Goal: Check status: Check status

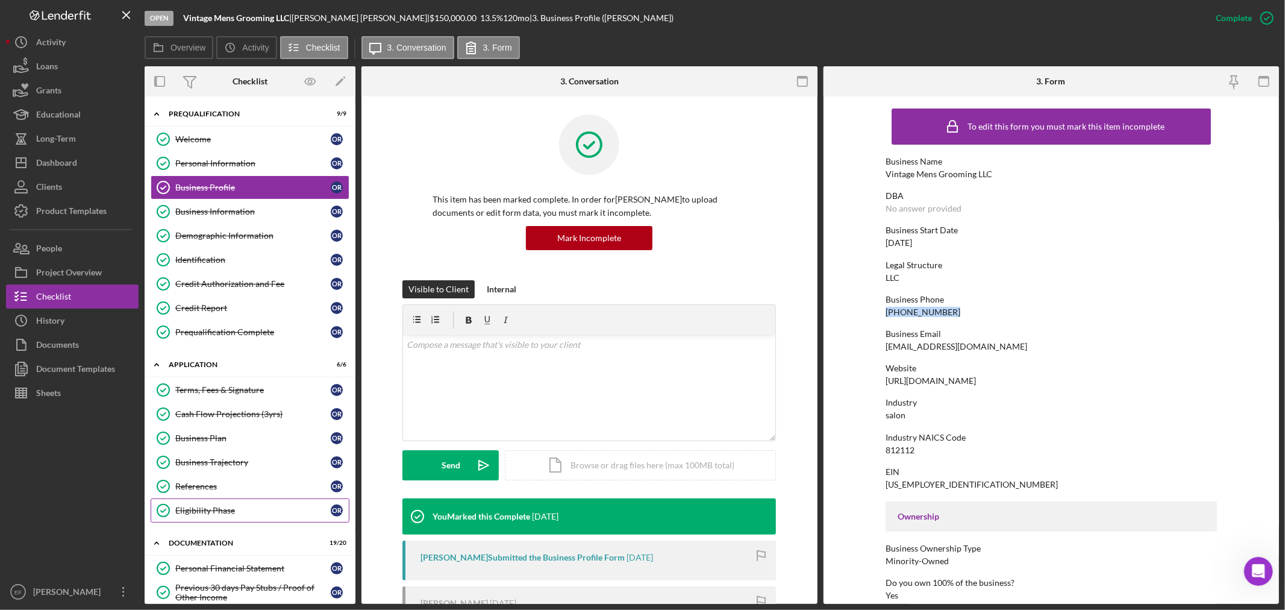
scroll to position [2, 0]
click at [833, 40] on div "Overview Icon/History Activity Checklist Icon/Message 3. Conversation 3. Form" at bounding box center [712, 48] width 1134 height 24
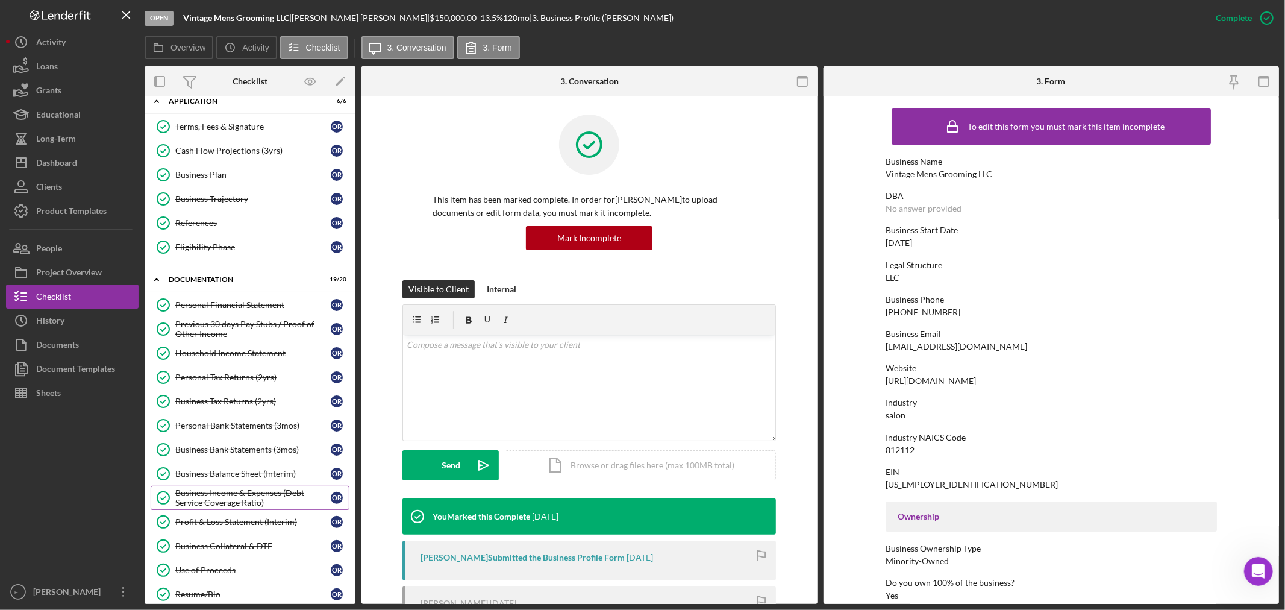
scroll to position [267, 0]
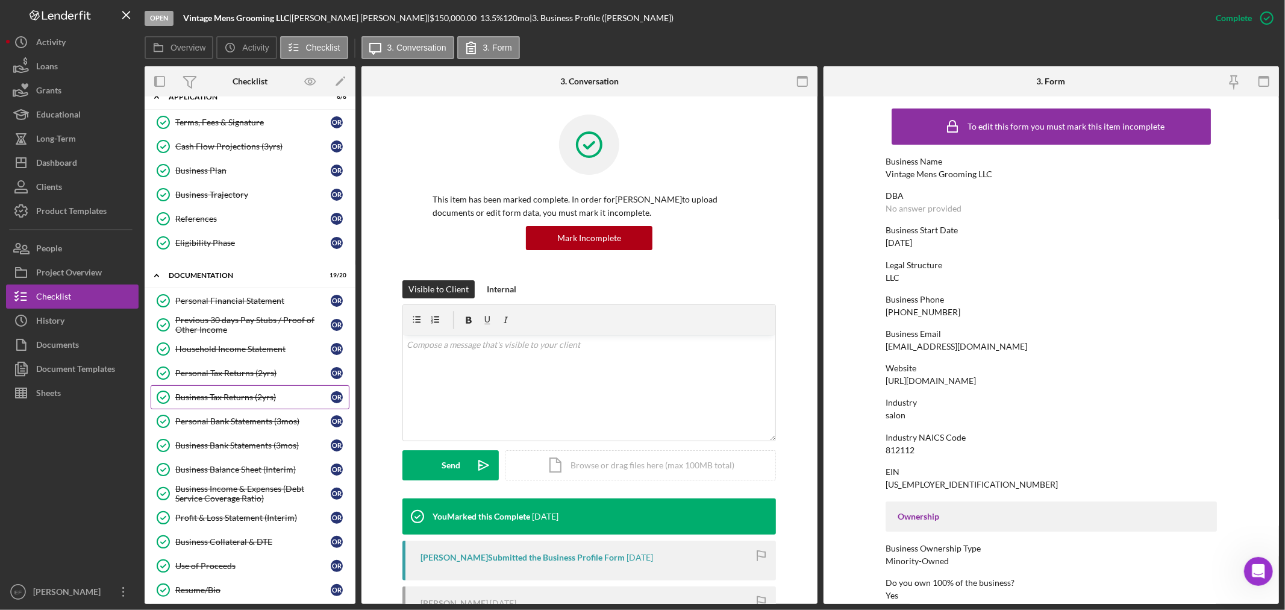
click at [214, 393] on link "Business Tax Returns (2yrs) Business Tax Returns (2yrs) O R" at bounding box center [250, 397] width 199 height 24
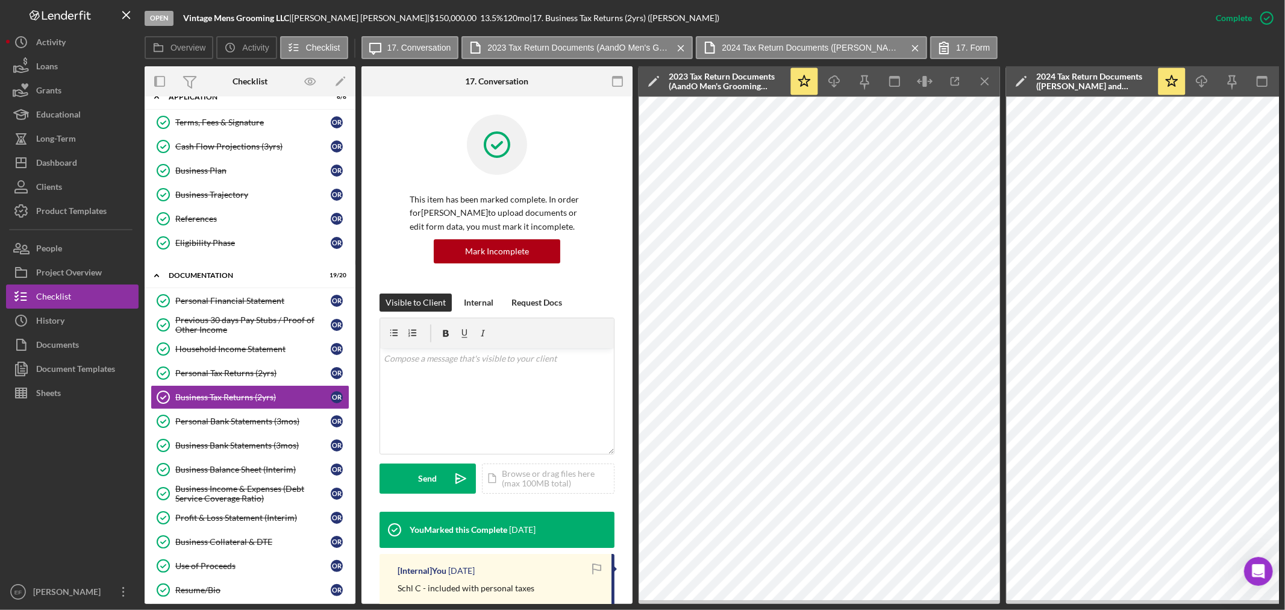
scroll to position [563, 0]
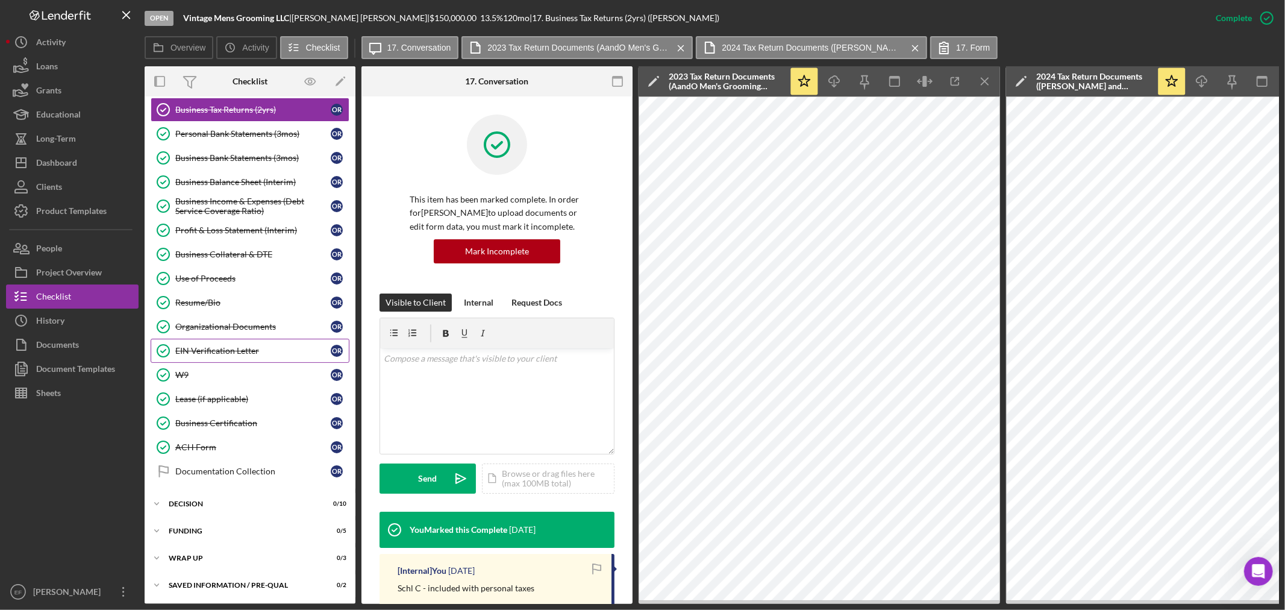
click at [208, 346] on div "EIN Verification Letter" at bounding box center [252, 351] width 155 height 10
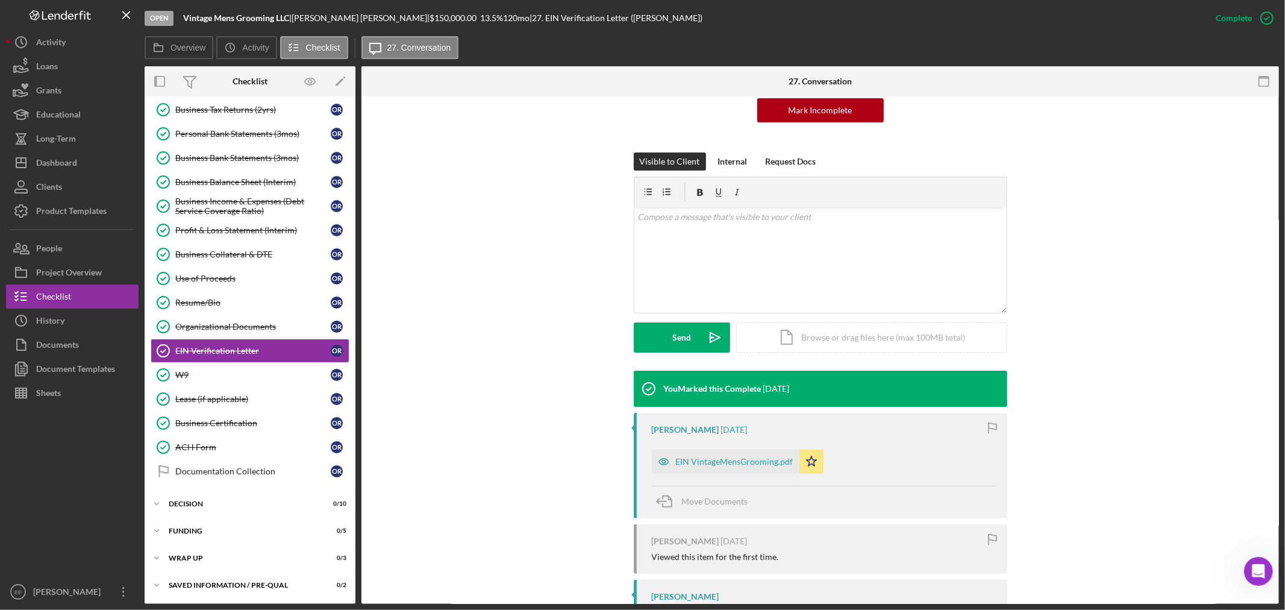
scroll to position [201, 0]
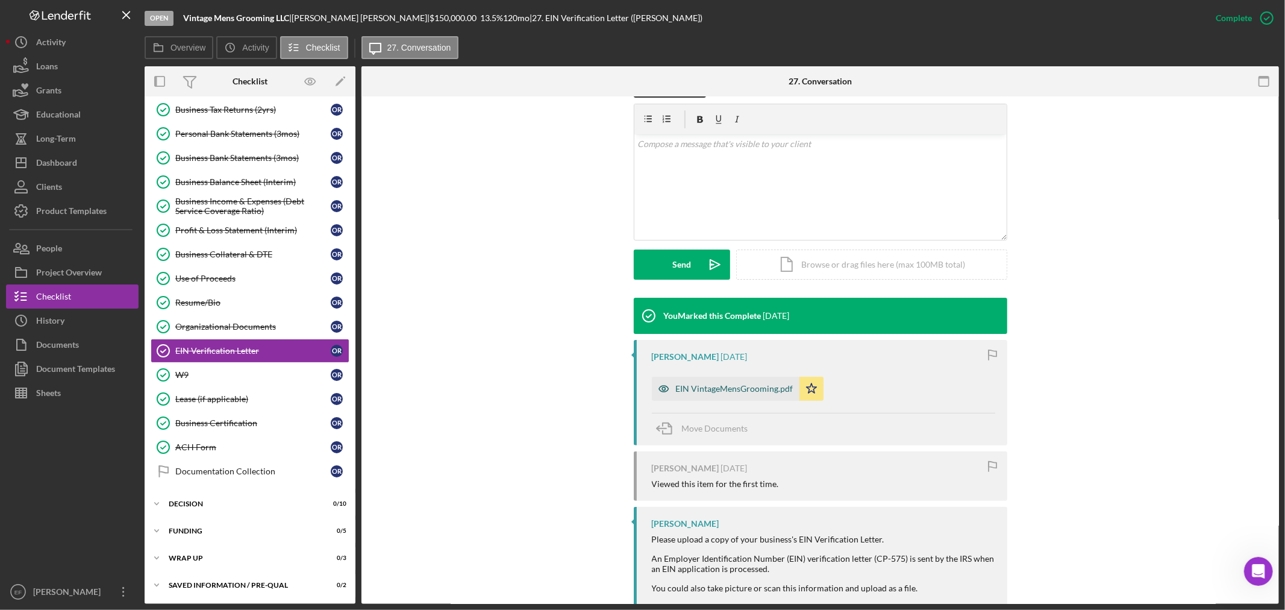
click at [734, 388] on div "EIN VintageMensGrooming.pdf" at bounding box center [734, 389] width 117 height 10
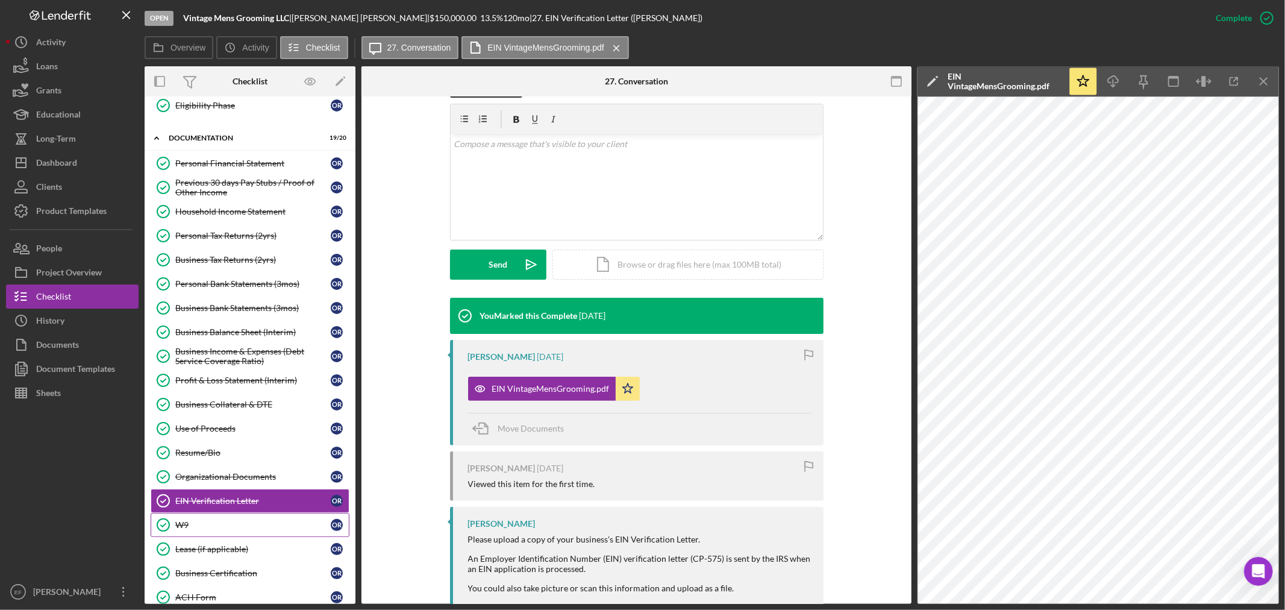
scroll to position [358, 0]
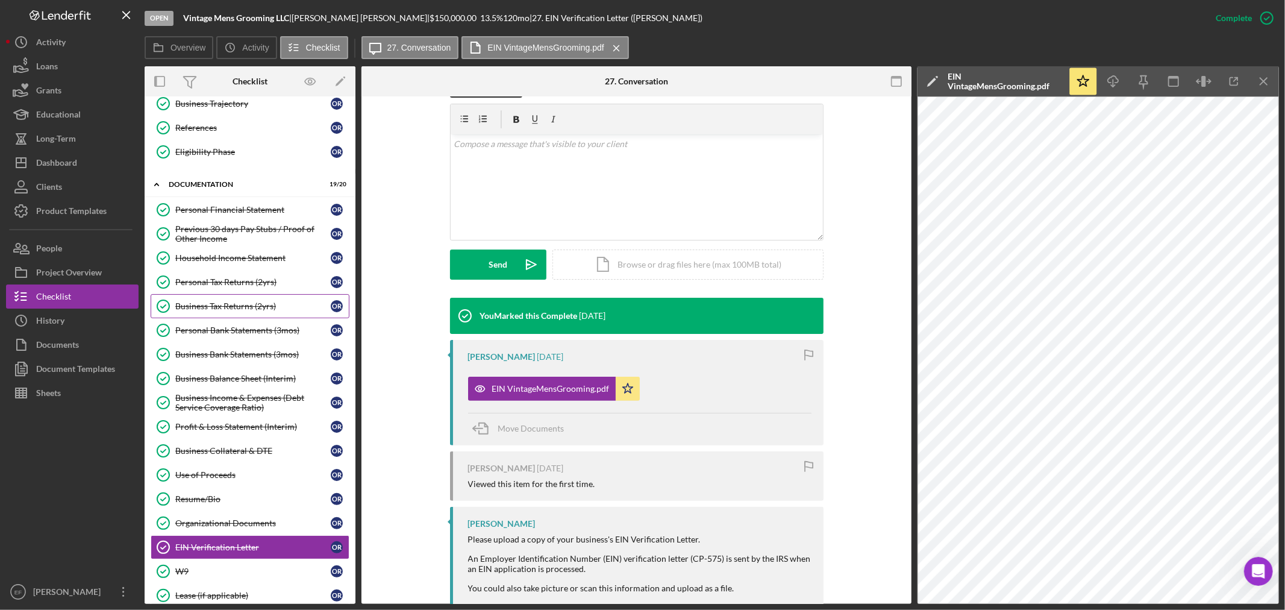
click at [254, 310] on div "Business Tax Returns (2yrs)" at bounding box center [252, 306] width 155 height 10
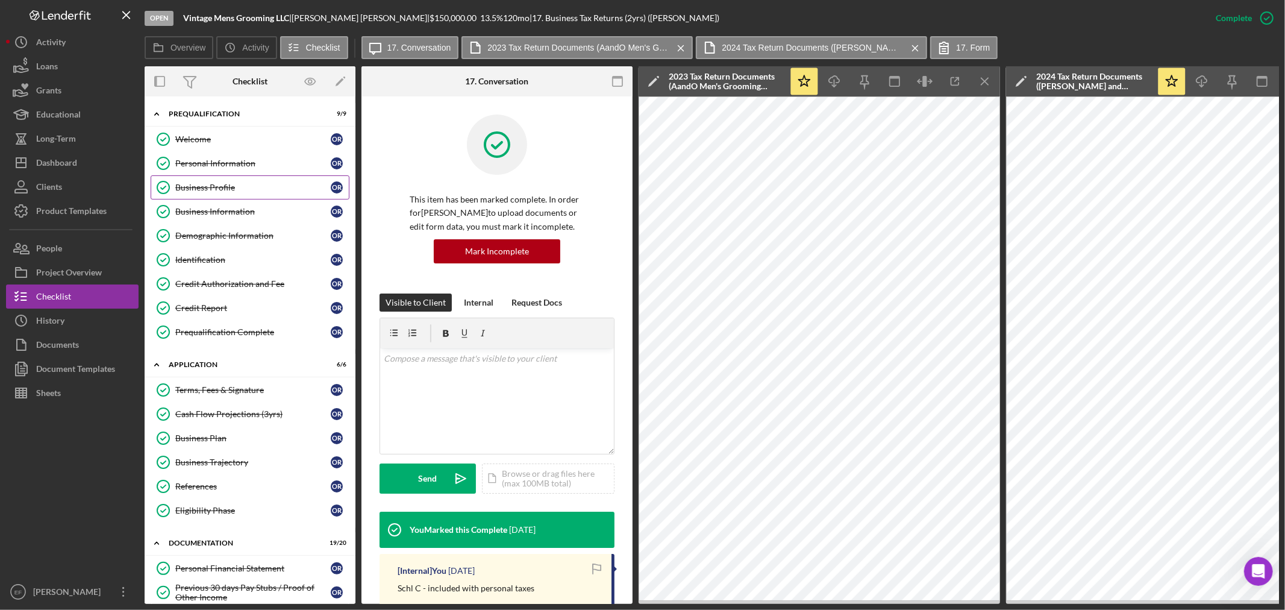
click at [262, 180] on link "Business Profile Business Profile O R" at bounding box center [250, 187] width 199 height 24
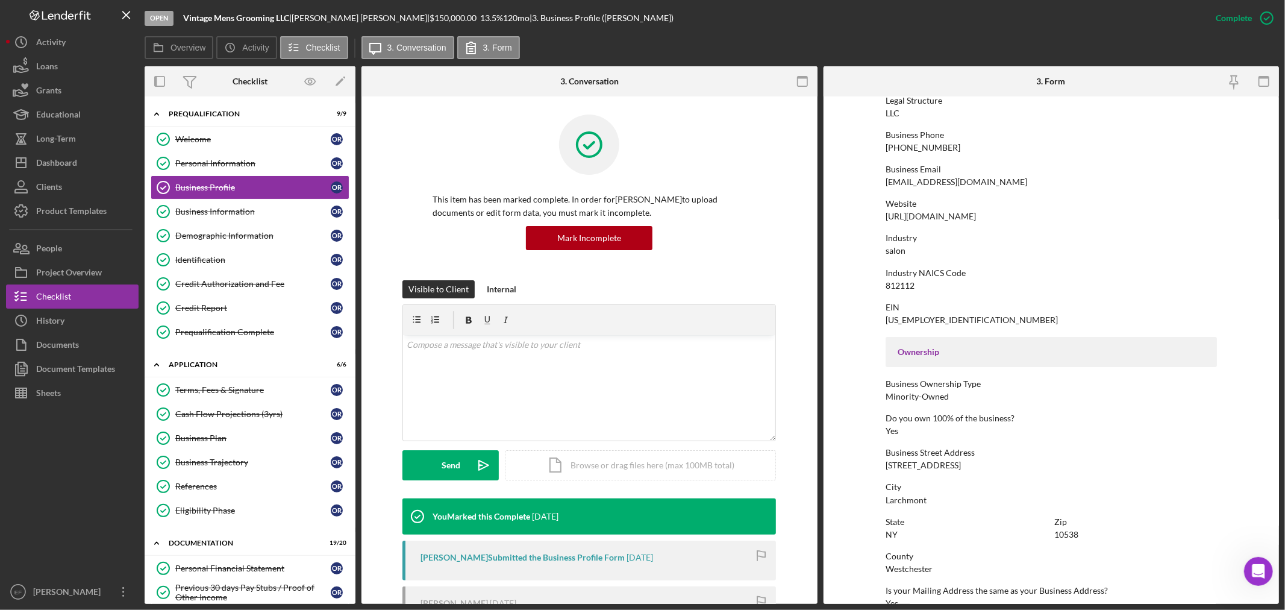
scroll to position [201, 0]
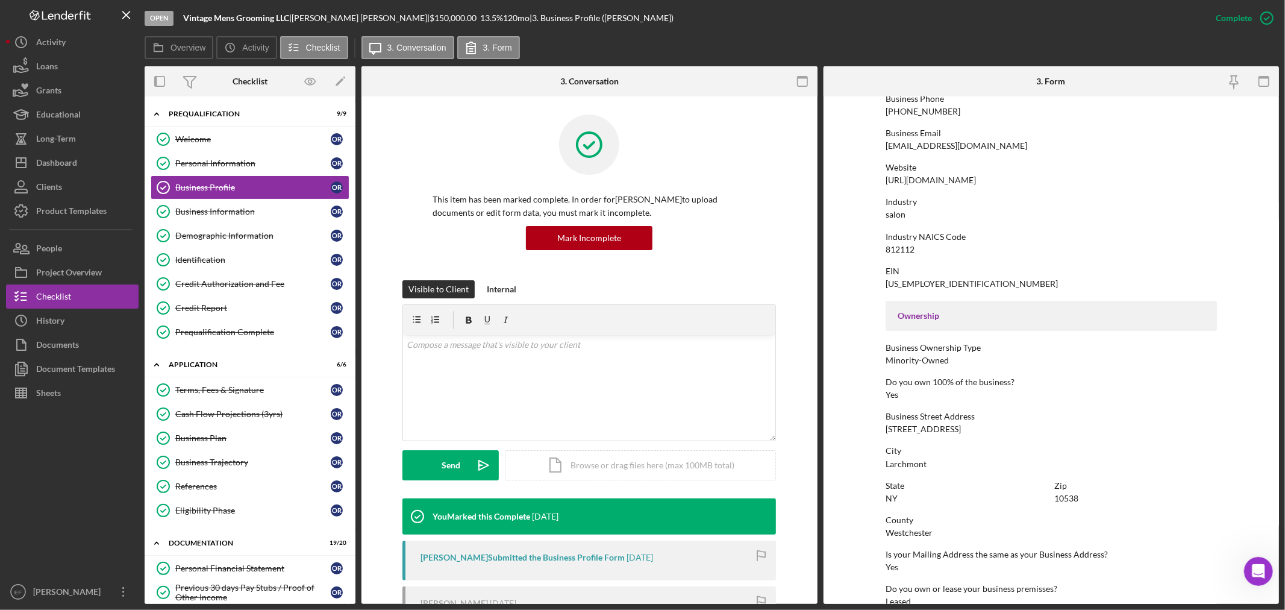
drag, startPoint x: 981, startPoint y: 430, endPoint x: 881, endPoint y: 431, distance: 100.0
click at [881, 431] on form "To edit this form you must mark this item incomplete Business Name Vintage Mens…" at bounding box center [1052, 349] width 456 height 507
click at [888, 431] on div "128 Chatsworth Avenue" at bounding box center [923, 429] width 75 height 10
click at [888, 438] on div "To edit this form you must mark this item incomplete Business Name Vintage Mens…" at bounding box center [1051, 350] width 331 height 896
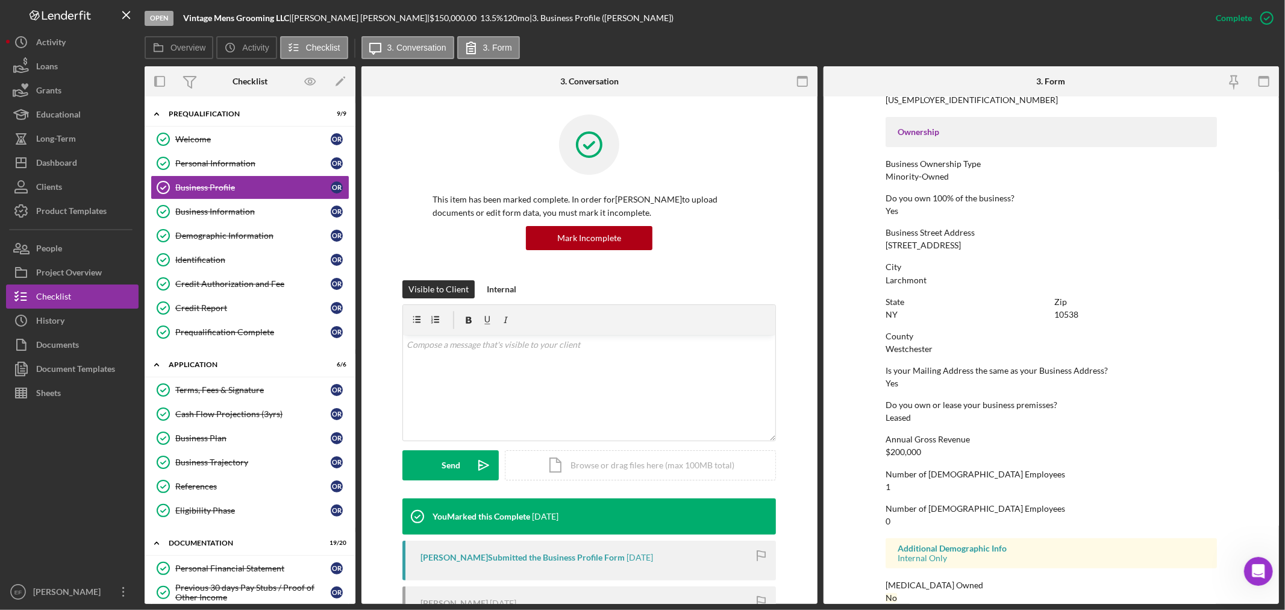
scroll to position [401, 0]
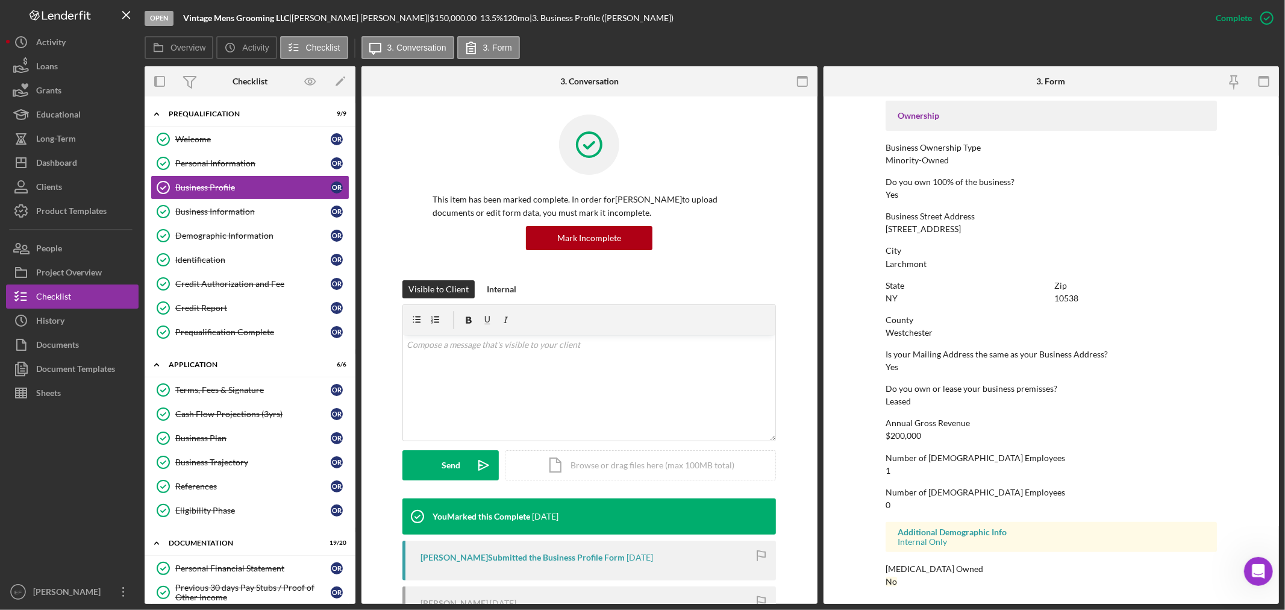
click at [839, 522] on form "To edit this form you must mark this item incomplete Business Name Vintage Mens…" at bounding box center [1052, 349] width 456 height 507
click at [49, 163] on div "Dashboard" at bounding box center [56, 164] width 41 height 27
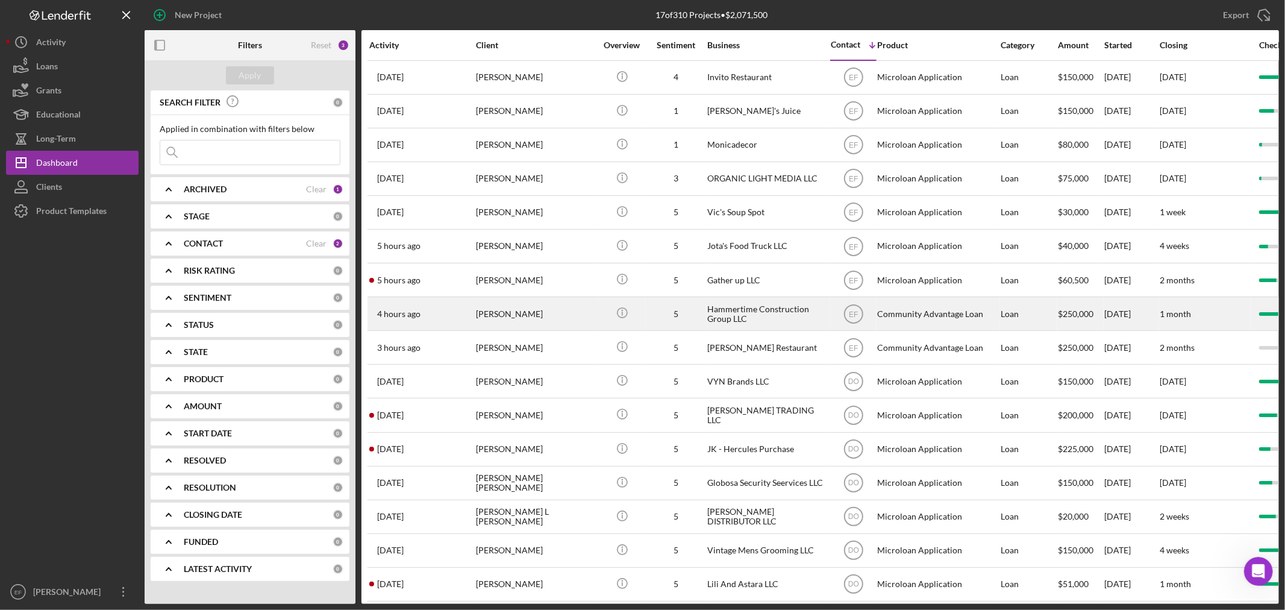
click at [517, 321] on div "Ismael Reyes" at bounding box center [536, 314] width 120 height 32
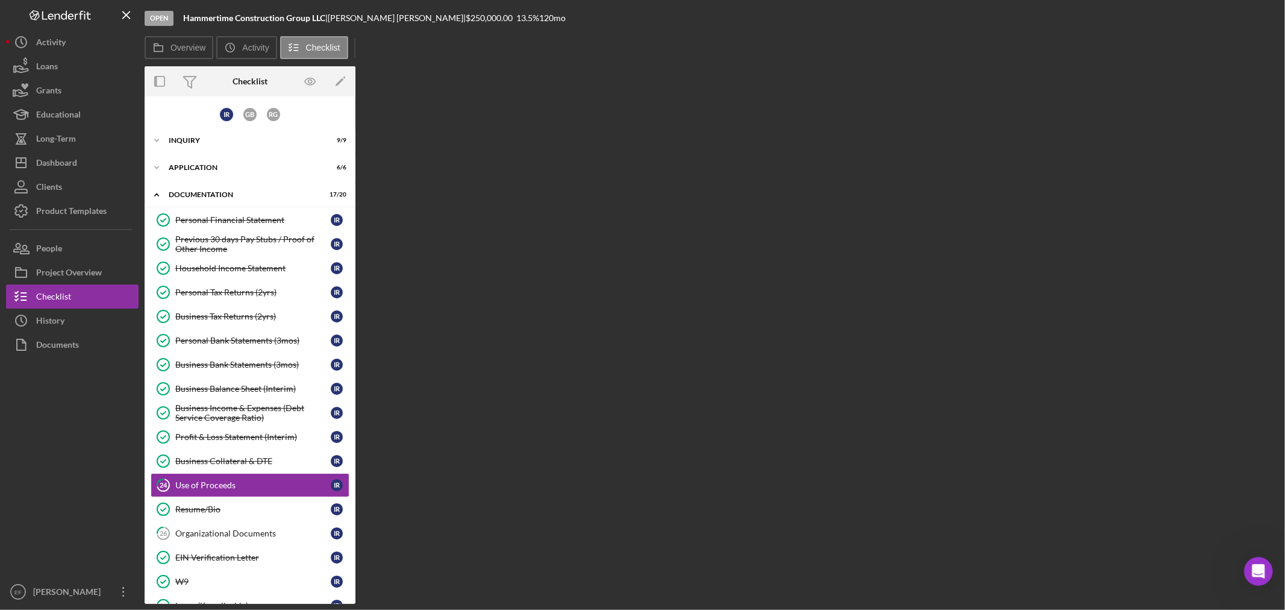
scroll to position [135, 0]
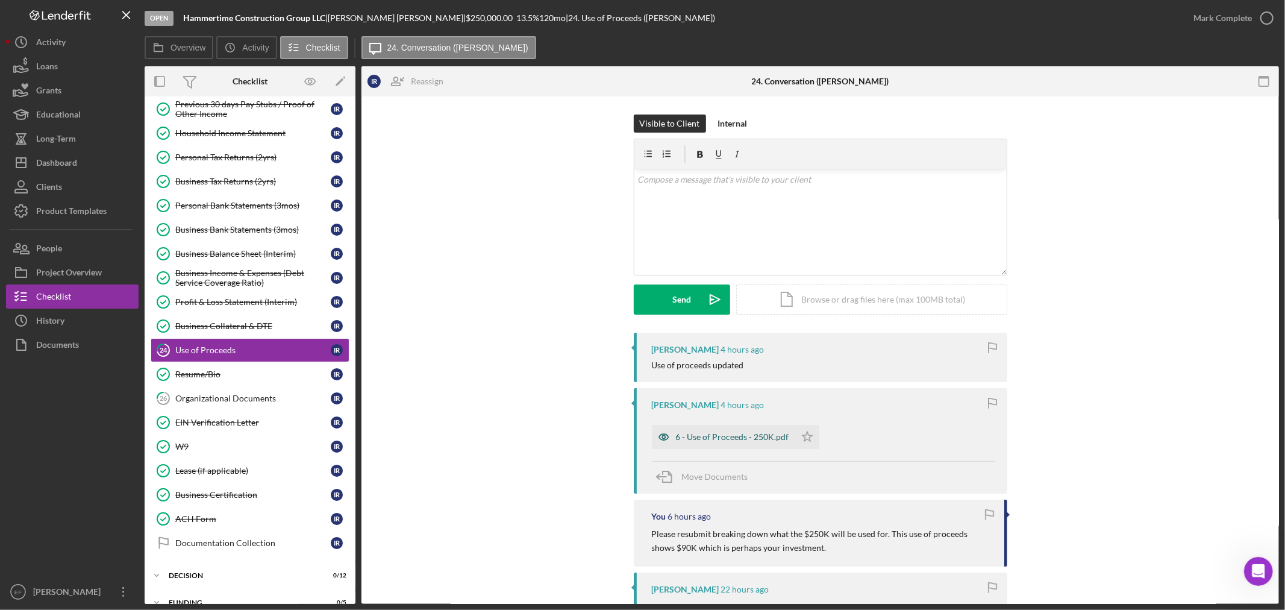
click at [763, 437] on div "6 - Use of Proceeds - 250K.pdf" at bounding box center [732, 437] width 113 height 10
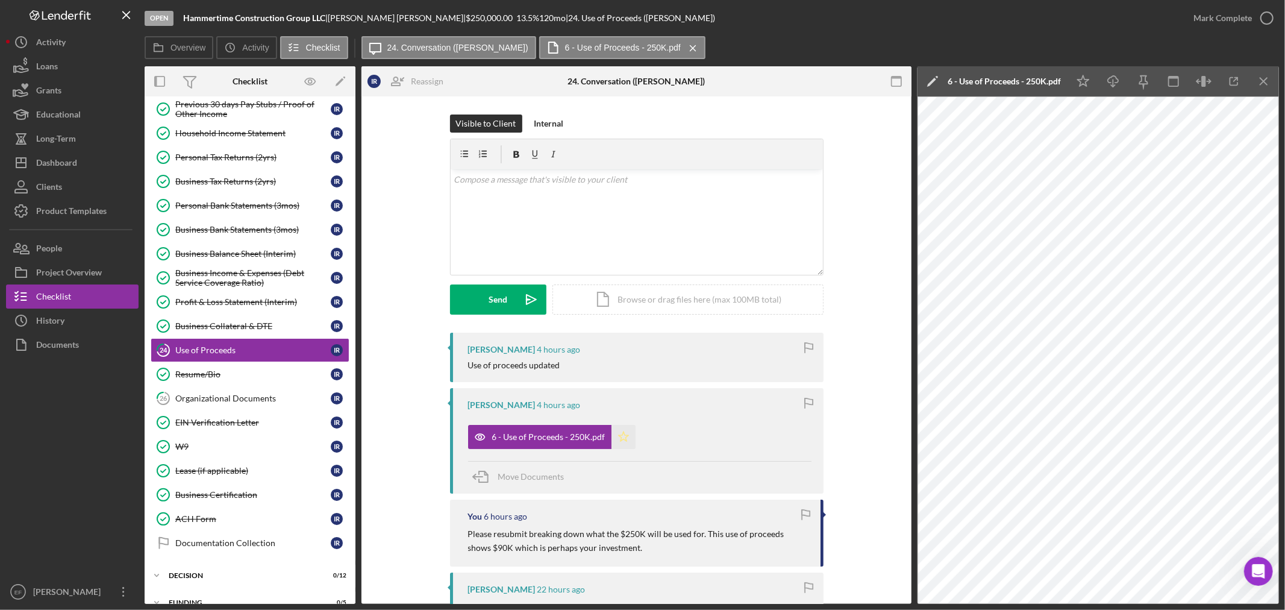
click at [619, 435] on icon "Icon/Star" at bounding box center [623, 437] width 24 height 24
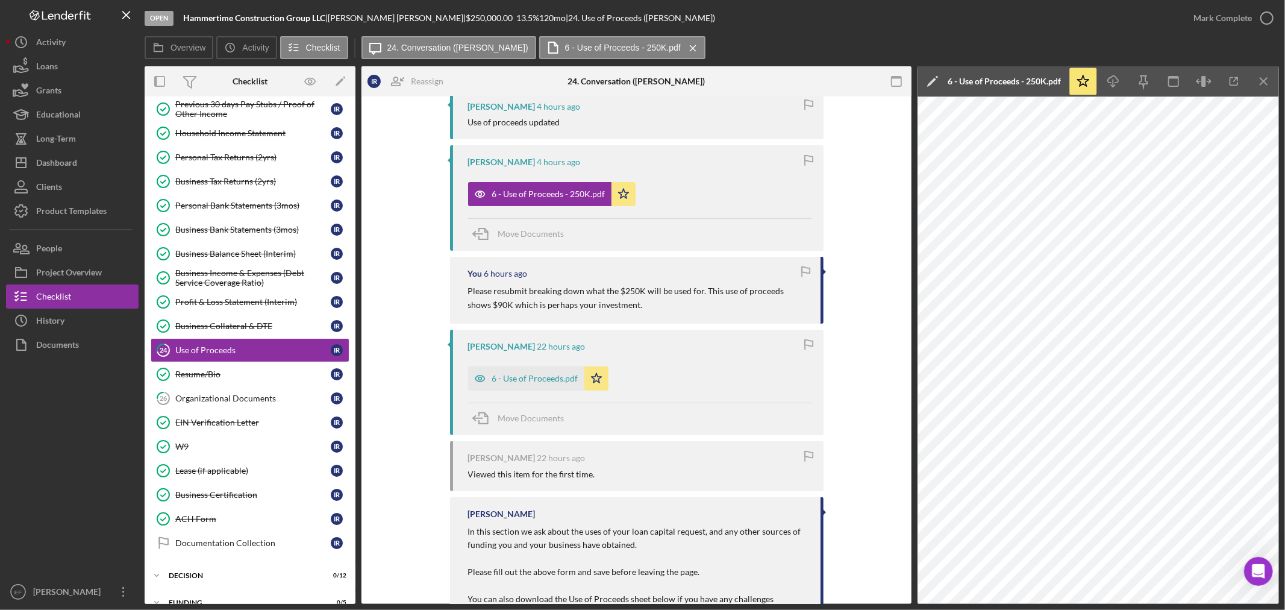
scroll to position [328, 0]
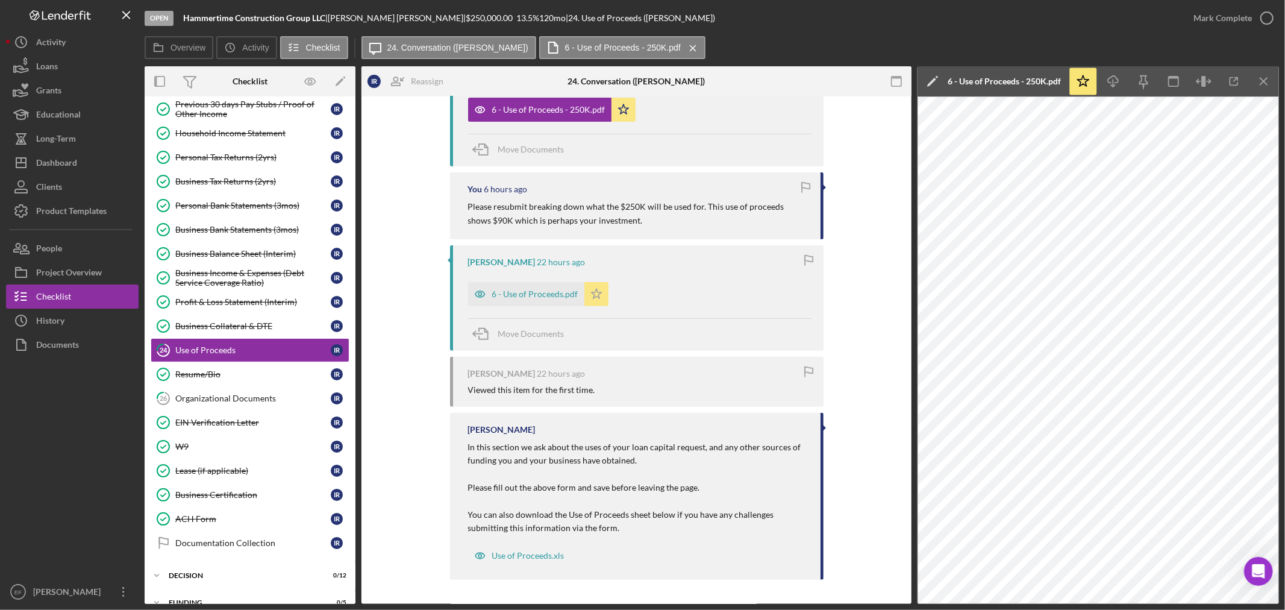
click at [618, 114] on polygon "button" at bounding box center [623, 109] width 10 height 10
click at [1227, 21] on div "Mark Complete" at bounding box center [1222, 18] width 58 height 24
click at [244, 401] on div "Organizational Documents" at bounding box center [252, 398] width 155 height 10
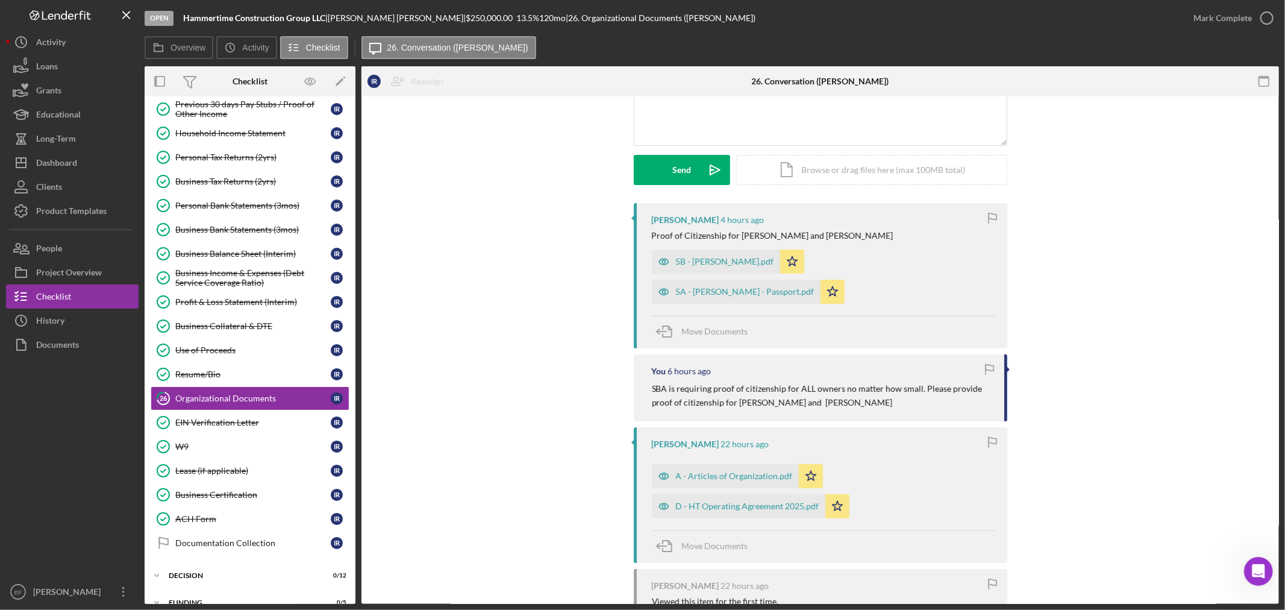
scroll to position [134, 0]
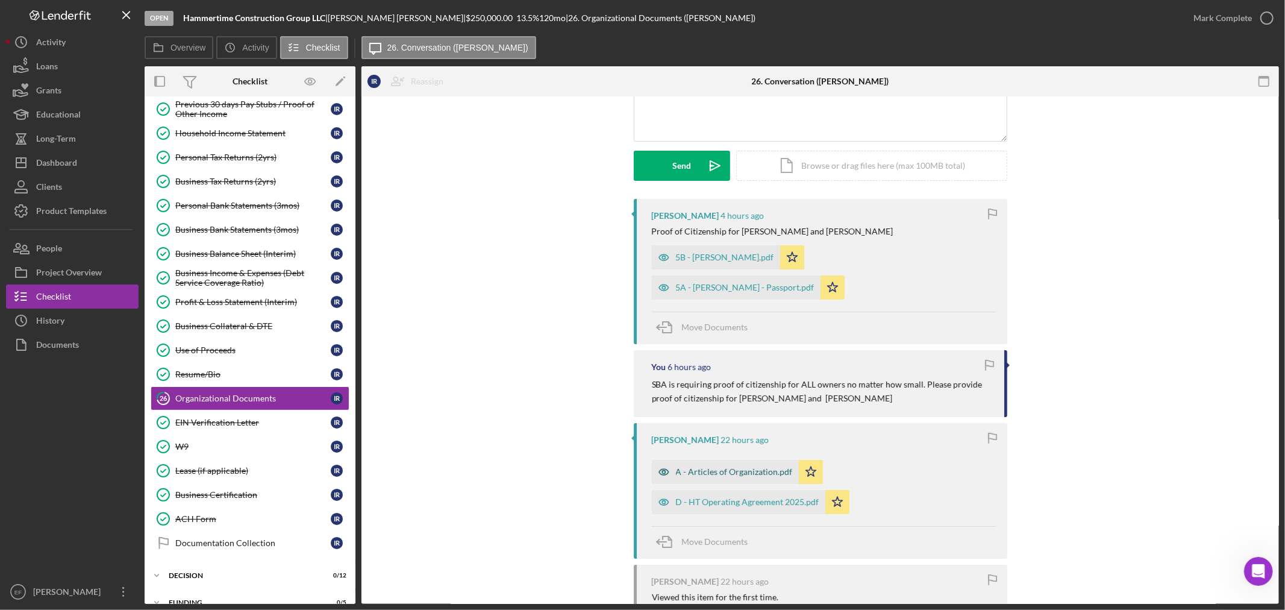
click at [743, 460] on div "A - Articles of Organization.pdf" at bounding box center [725, 472] width 147 height 24
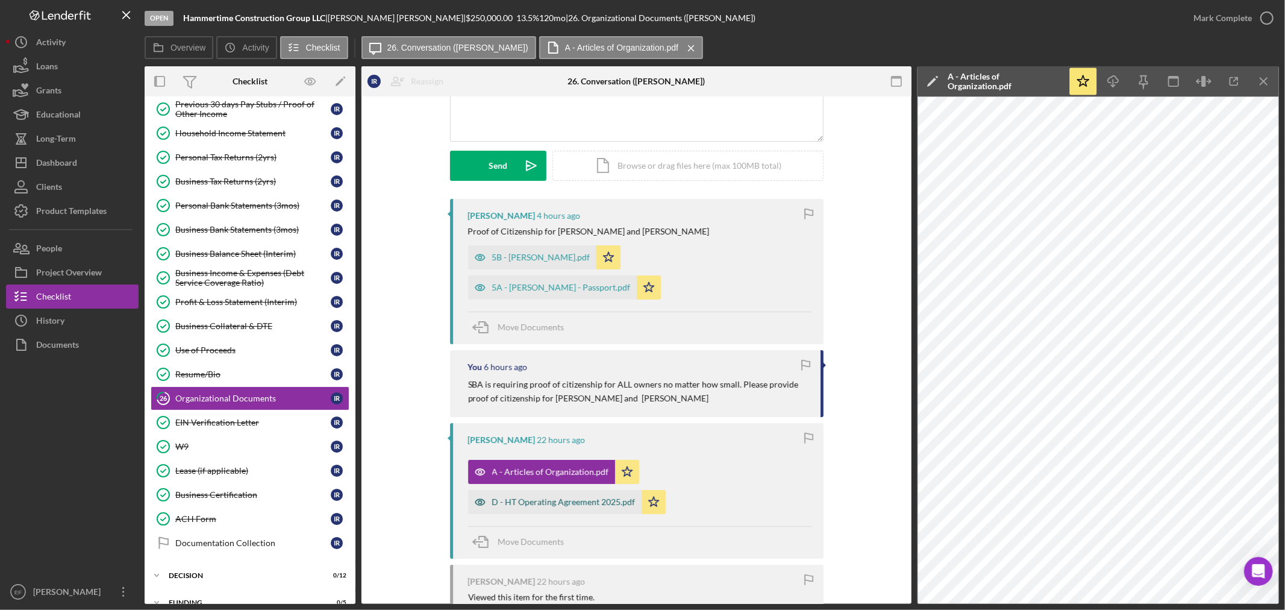
click at [565, 497] on div "D - HT Operating Agreement 2025.pdf" at bounding box center [563, 502] width 143 height 10
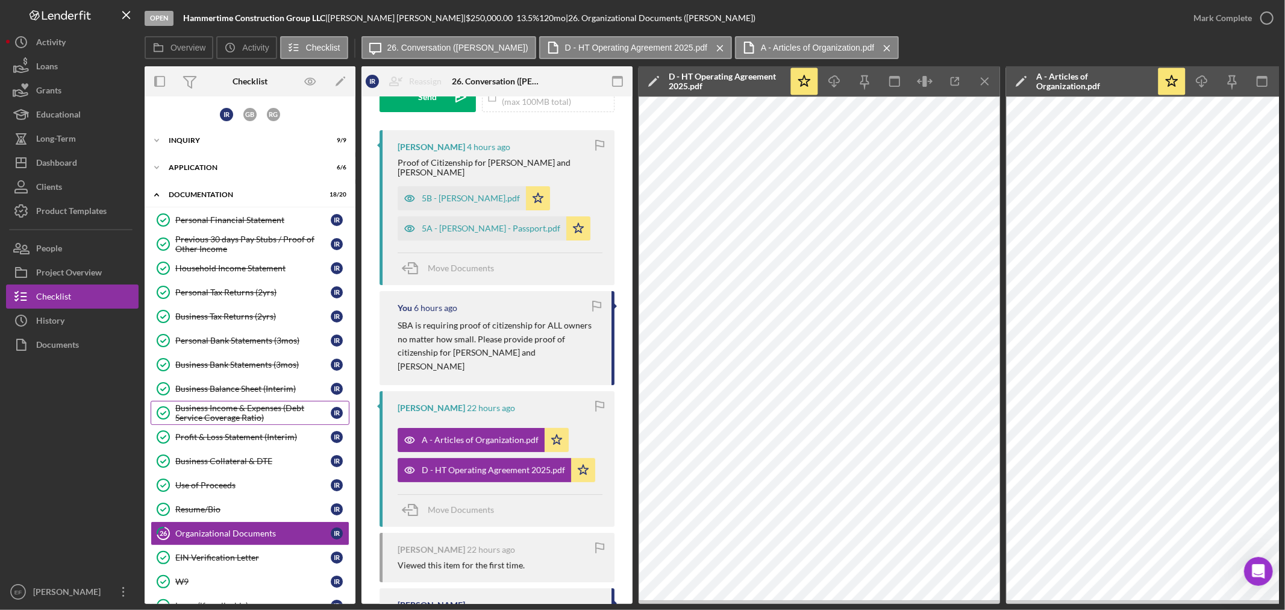
scroll to position [0, 0]
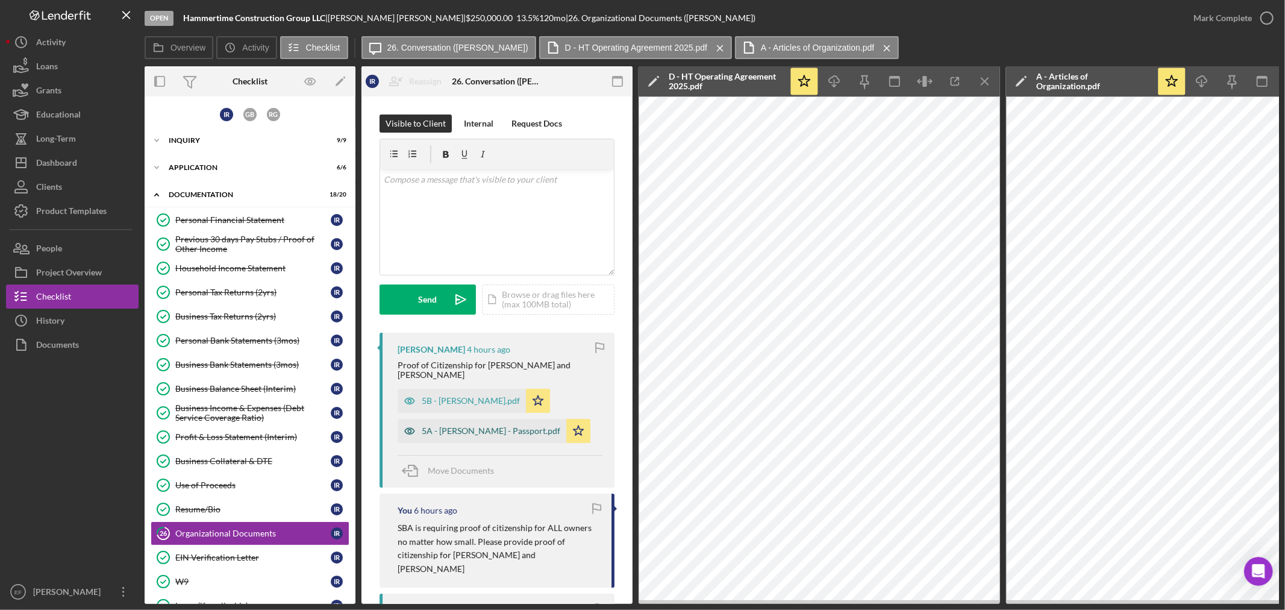
click at [465, 426] on div "5A - Guillermo - Passport.pdf" at bounding box center [491, 431] width 139 height 10
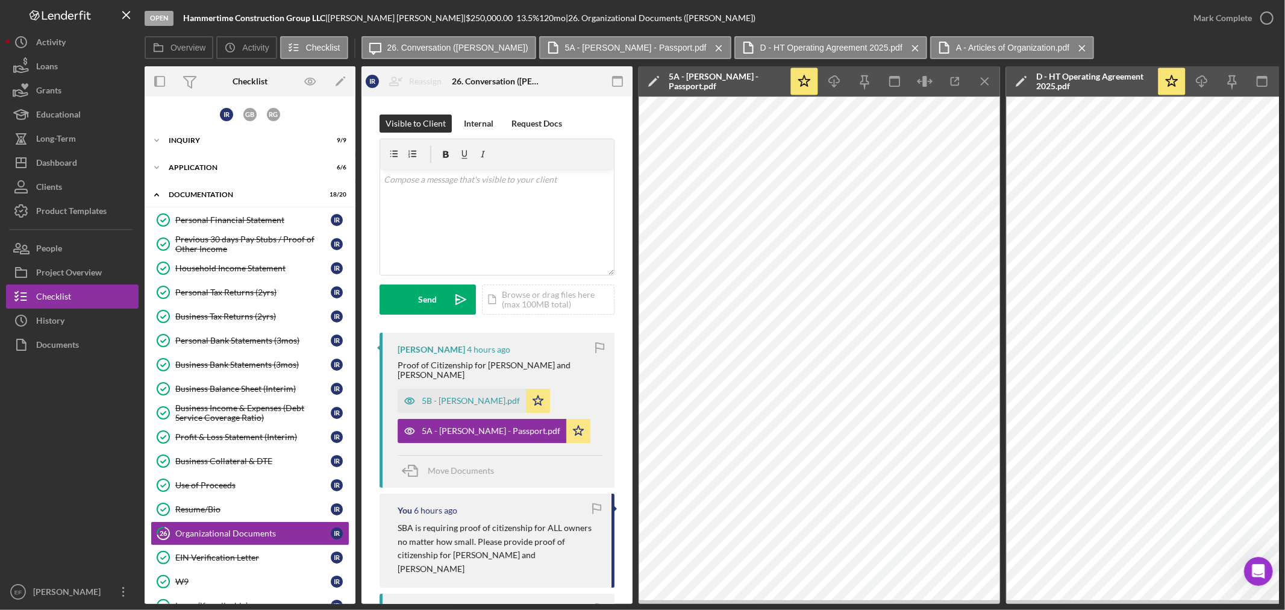
click at [842, 23] on div "Open Hammertime Construction Group LLC | Ismael Reyes | $250,000.00 13.5 % 120 …" at bounding box center [663, 18] width 1037 height 36
click at [61, 161] on div "Dashboard" at bounding box center [56, 164] width 41 height 27
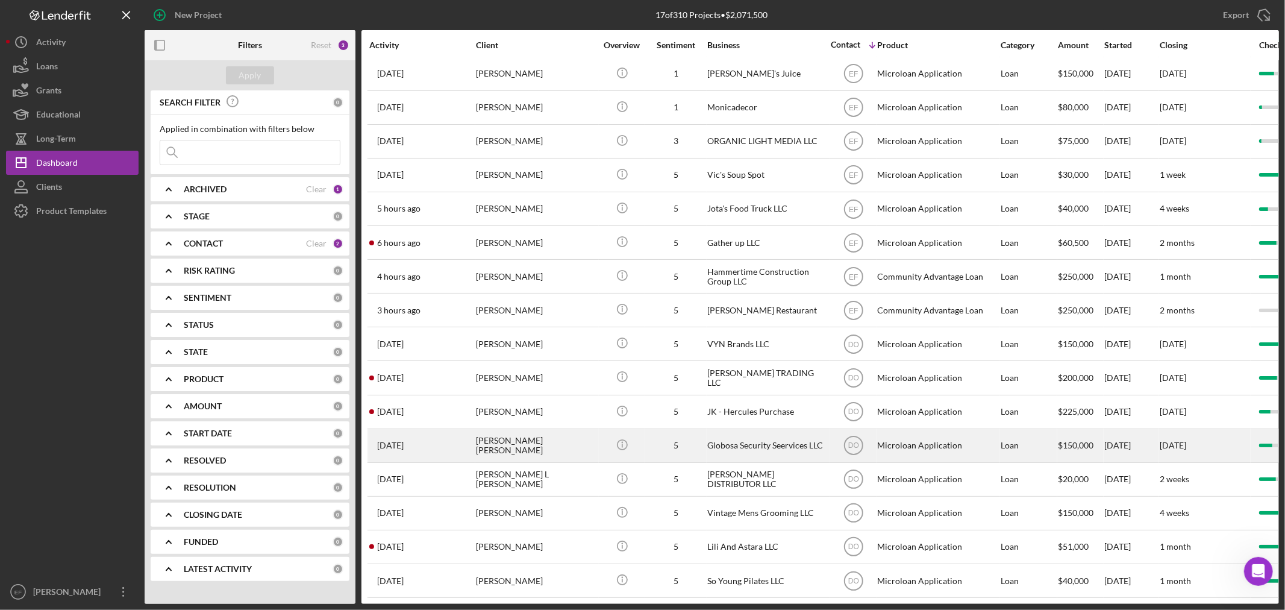
scroll to position [56, 0]
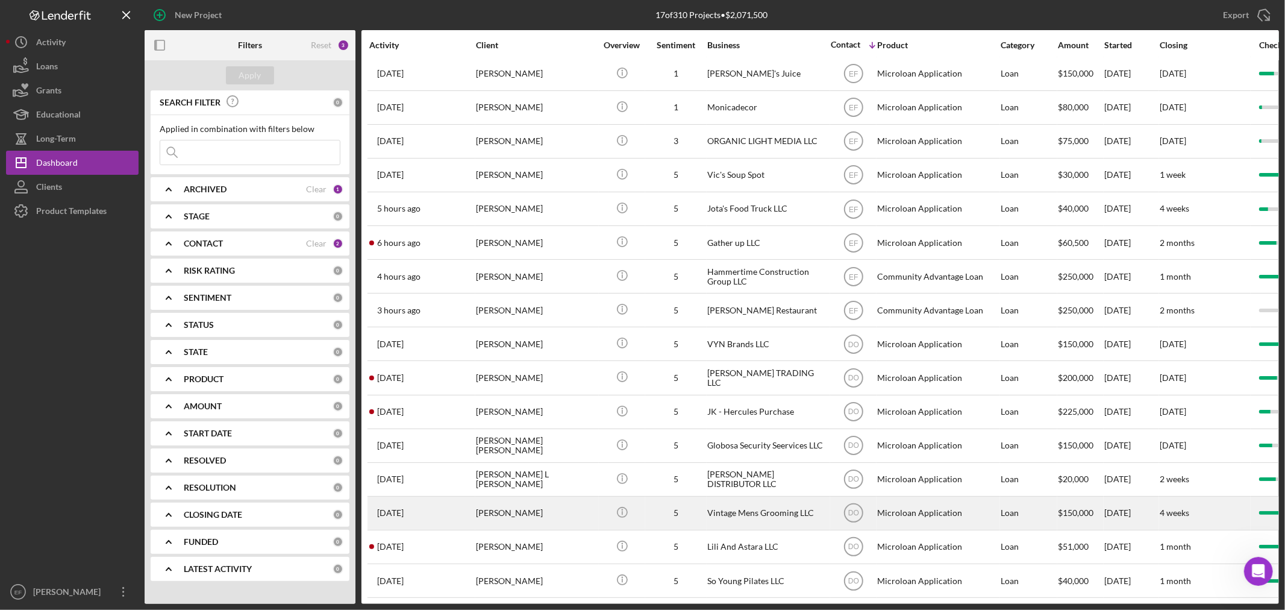
click at [736, 497] on div "Vintage Mens Grooming LLC" at bounding box center [767, 513] width 120 height 32
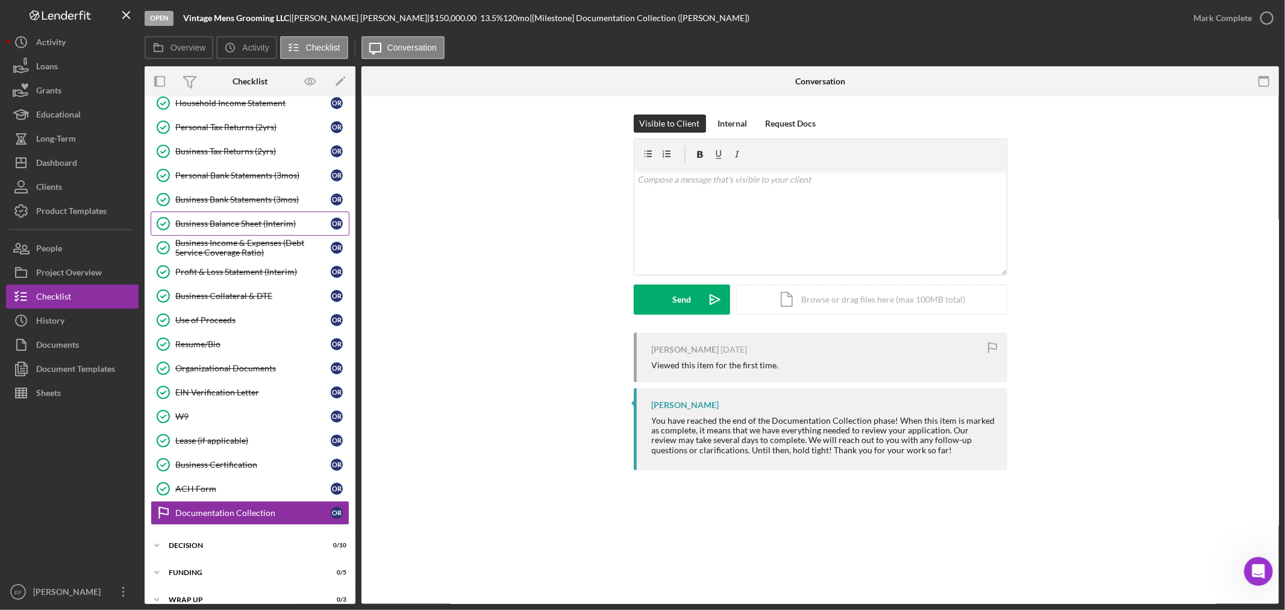
scroll to position [49, 0]
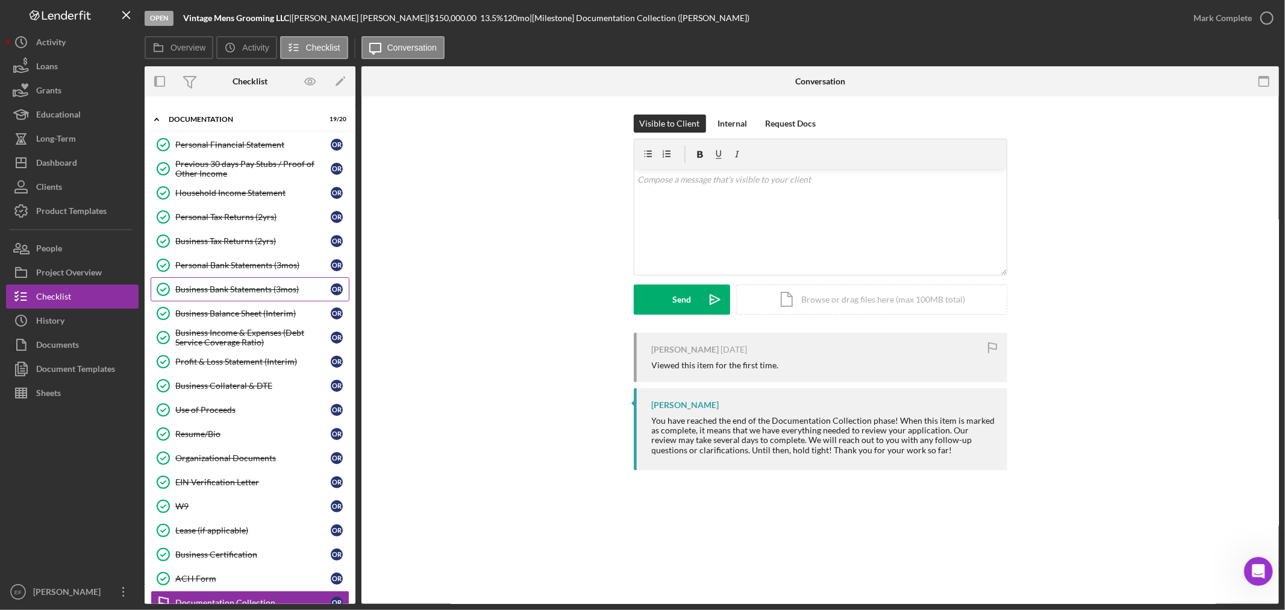
click at [214, 288] on div "Business Bank Statements (3mos)" at bounding box center [252, 289] width 155 height 10
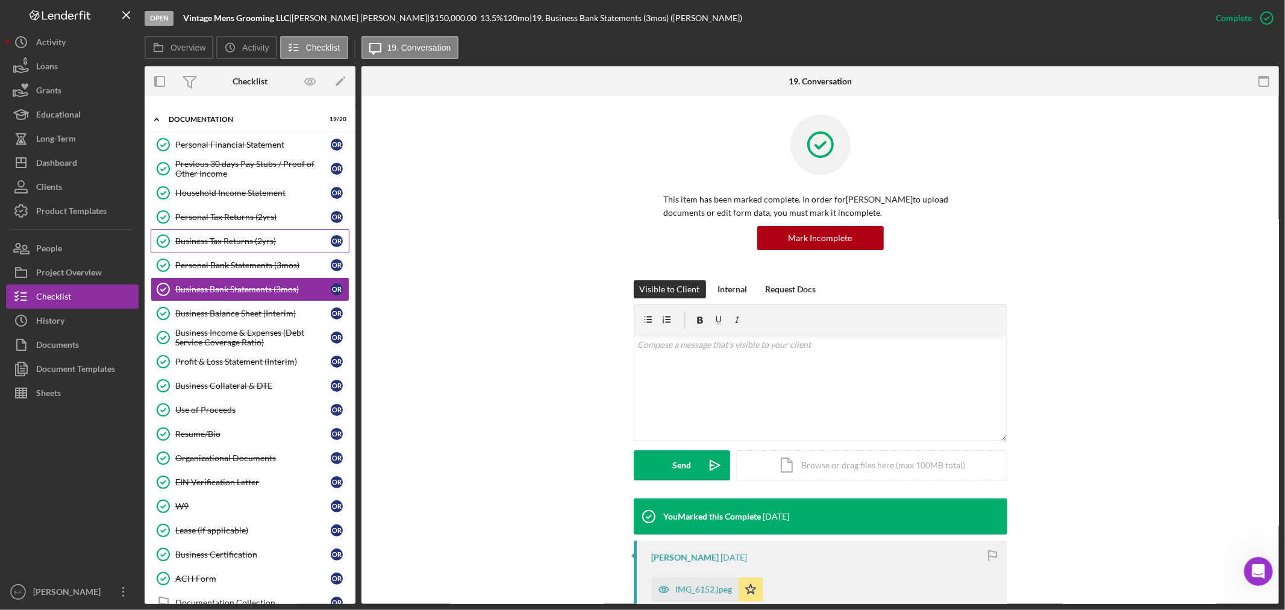
click at [219, 240] on div "Business Tax Returns (2yrs)" at bounding box center [252, 241] width 155 height 10
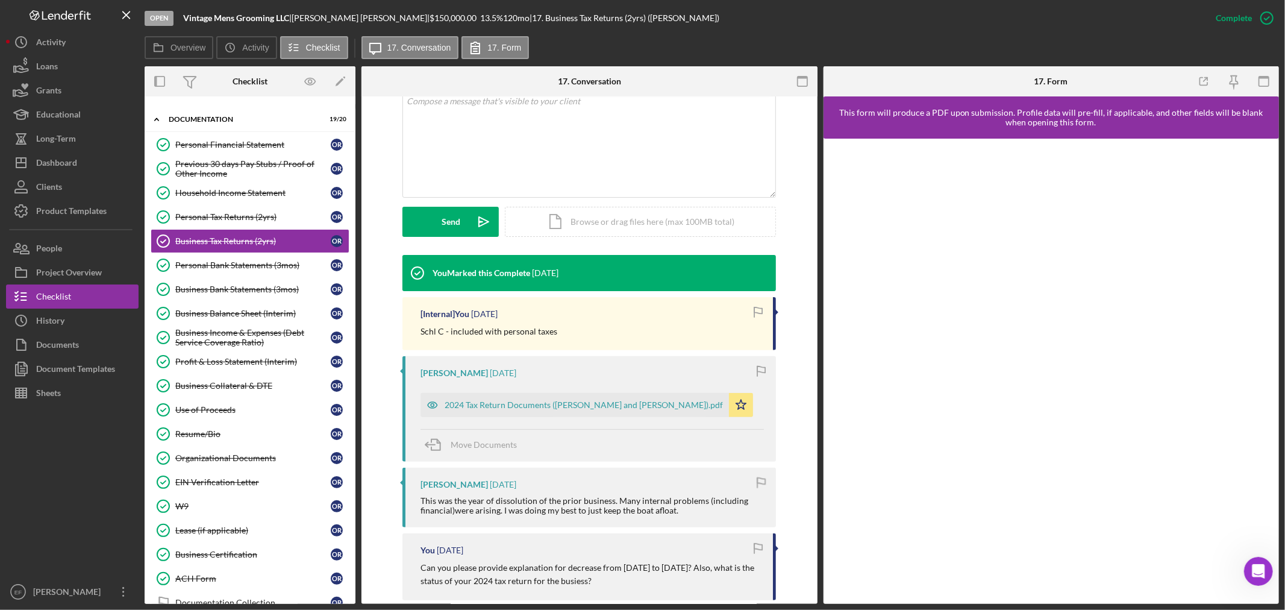
scroll to position [401, 0]
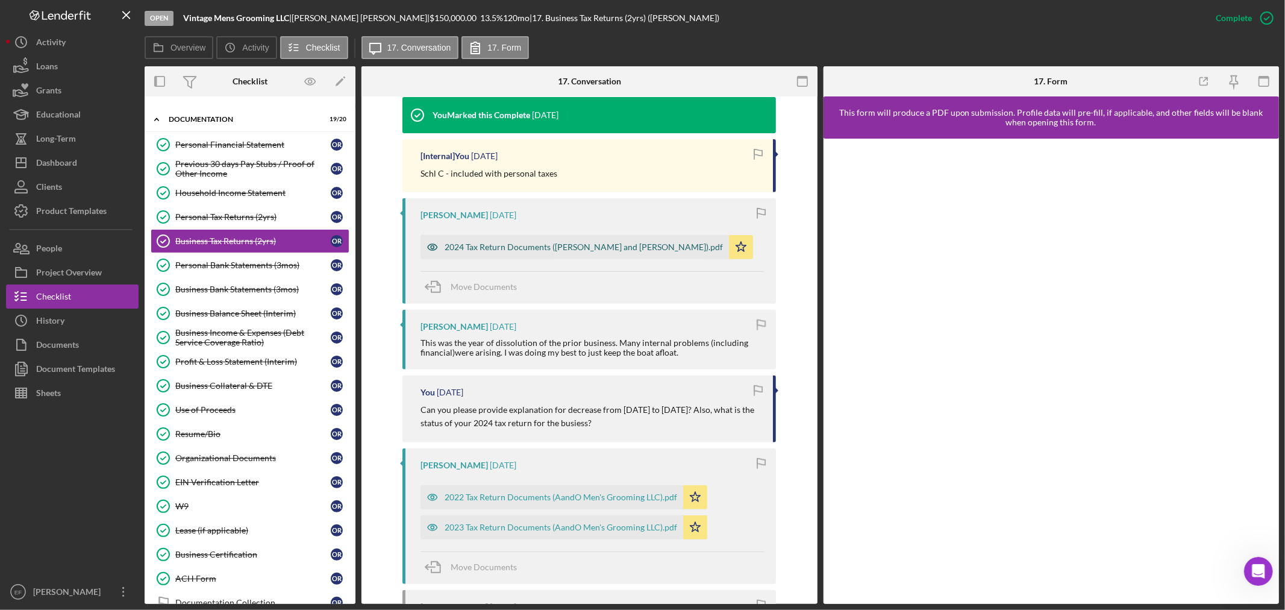
click at [490, 245] on div "2024 Tax Return Documents ([PERSON_NAME] and [PERSON_NAME]).pdf" at bounding box center [584, 247] width 278 height 10
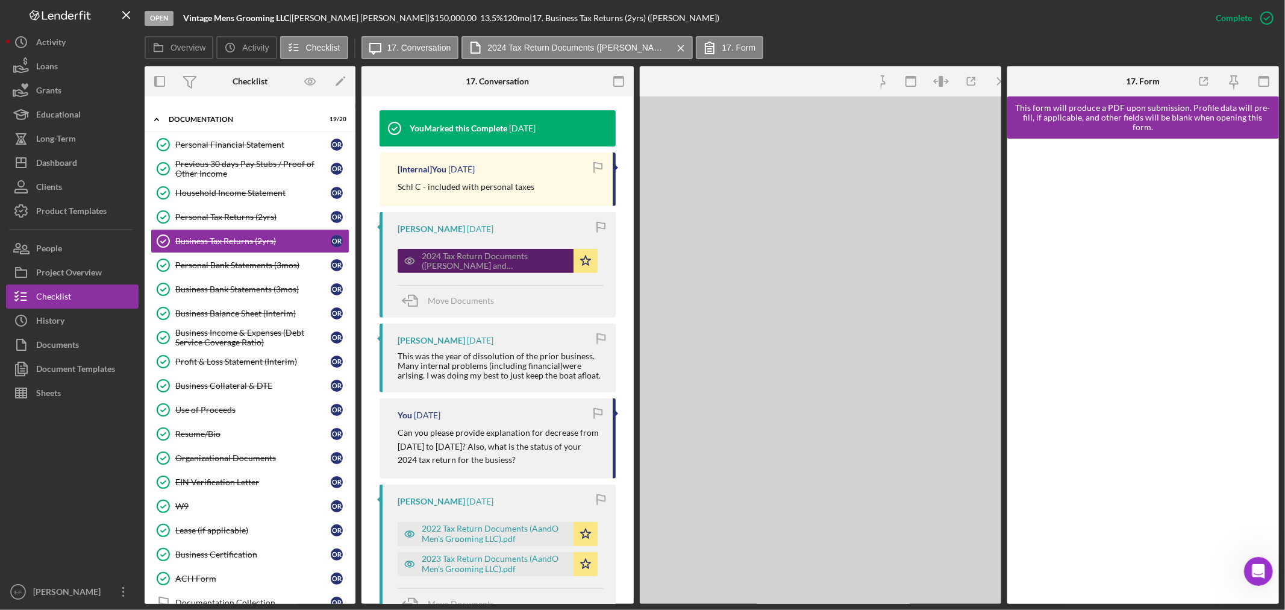
scroll to position [414, 0]
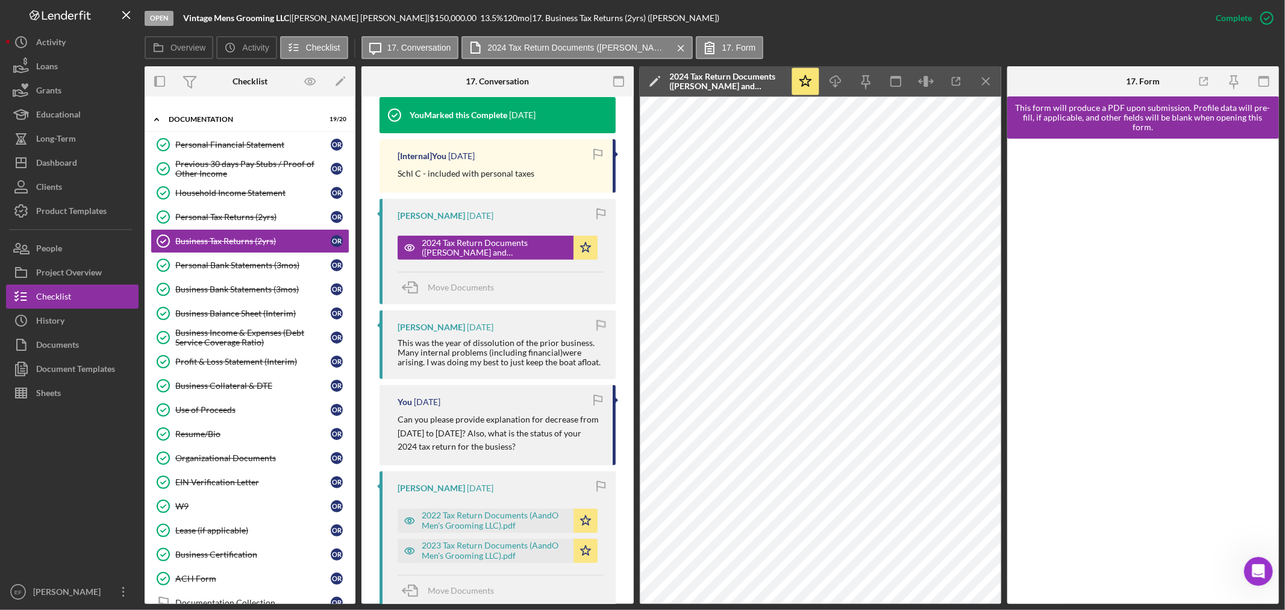
click at [932, 26] on div "Open Vintage Mens Grooming LLC | Omar Ramirez | $150,000.00 13.5 % 120 mo | 17.…" at bounding box center [674, 18] width 1059 height 36
